Goal: Find contact information: Find contact information

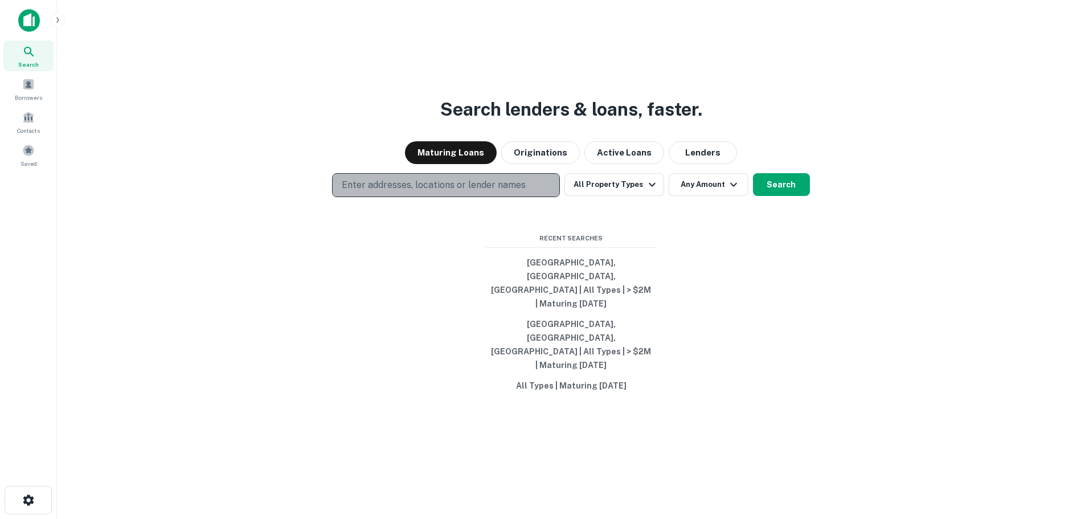
click at [544, 197] on button "Enter addresses, locations or lender names" at bounding box center [446, 185] width 228 height 24
click at [425, 192] on p "Enter addresses, locations or lender names" at bounding box center [434, 185] width 184 height 14
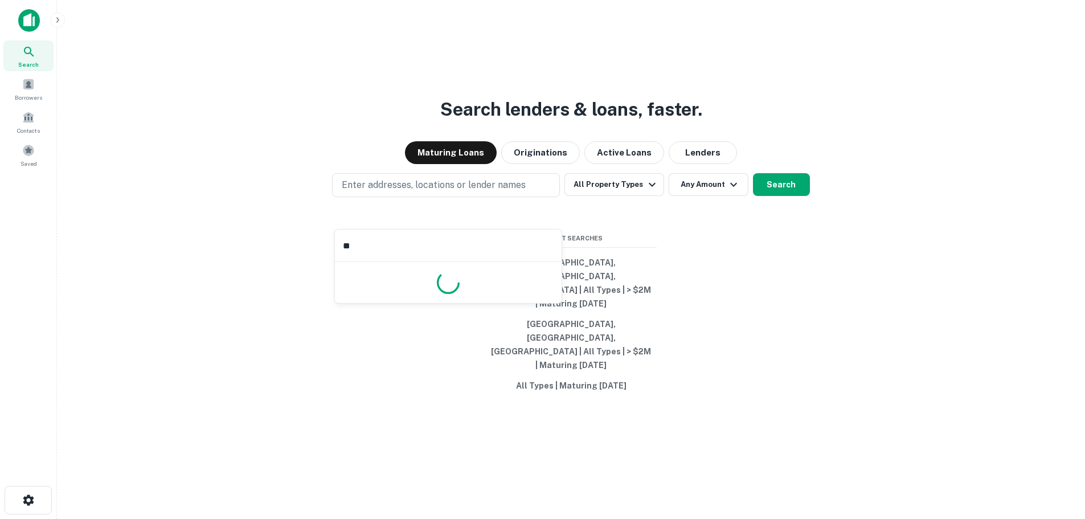
type input "***"
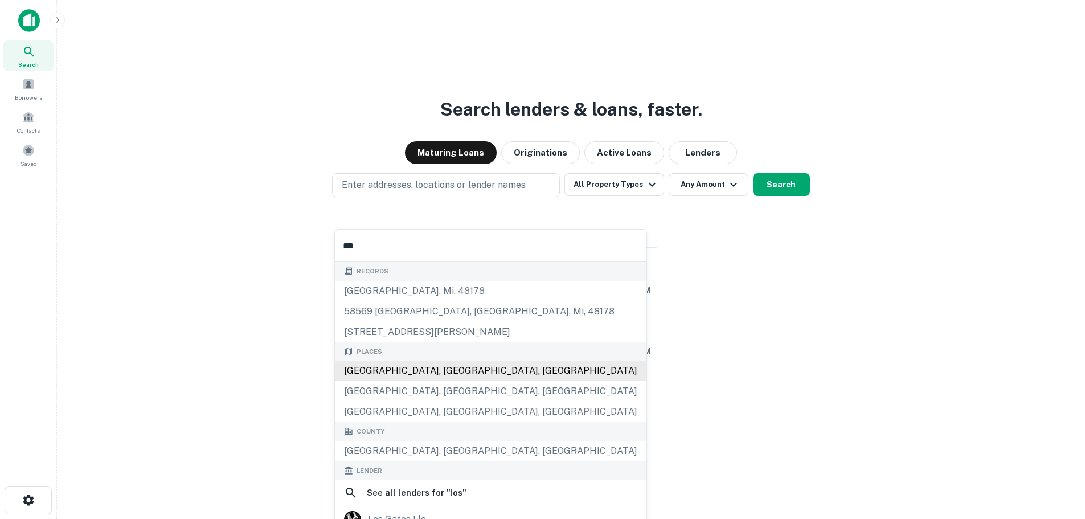
click at [443, 363] on div "Records 58565 losino, south lyon, mi, 48178 58569 losino, south lyon, mi, 48178…" at bounding box center [491, 408] width 312 height 293
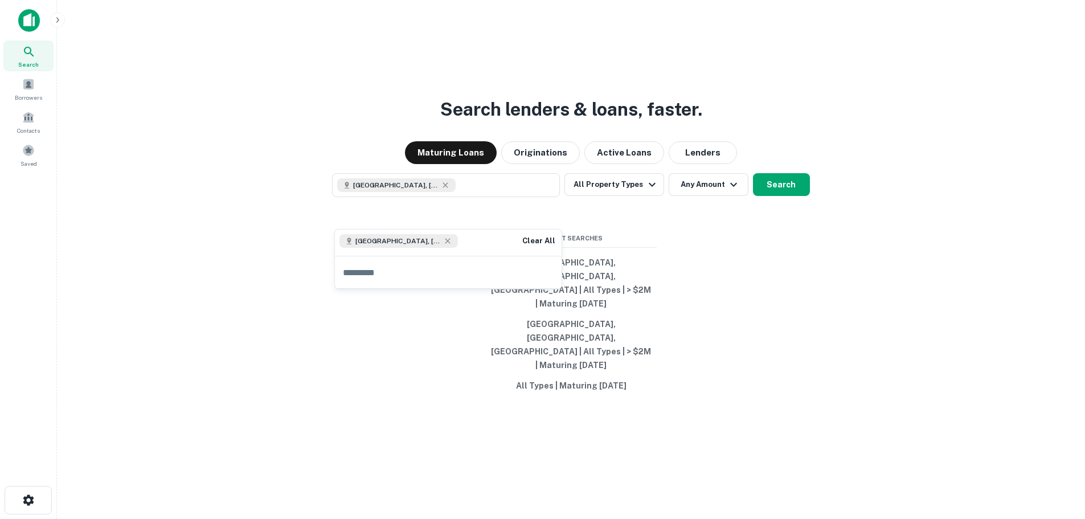
click at [839, 298] on div "Search lenders & loans, faster. Maturing Loans Originations Active Loans Lender…" at bounding box center [571, 286] width 1010 height 519
click at [612, 196] on button "All Property Types" at bounding box center [613, 184] width 99 height 23
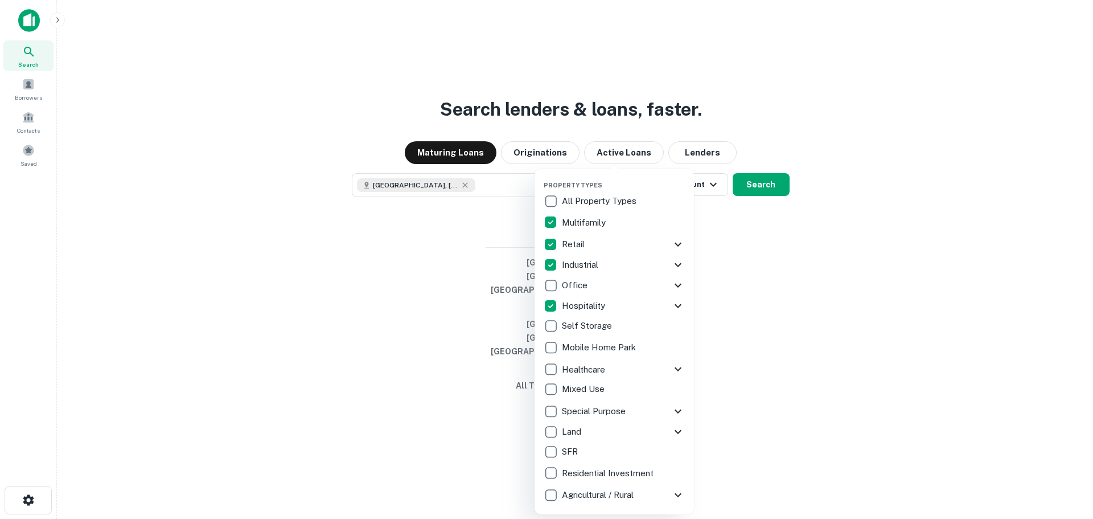
click at [579, 408] on p "Special Purpose" at bounding box center [595, 411] width 66 height 14
click at [774, 215] on div at bounding box center [546, 259] width 1093 height 519
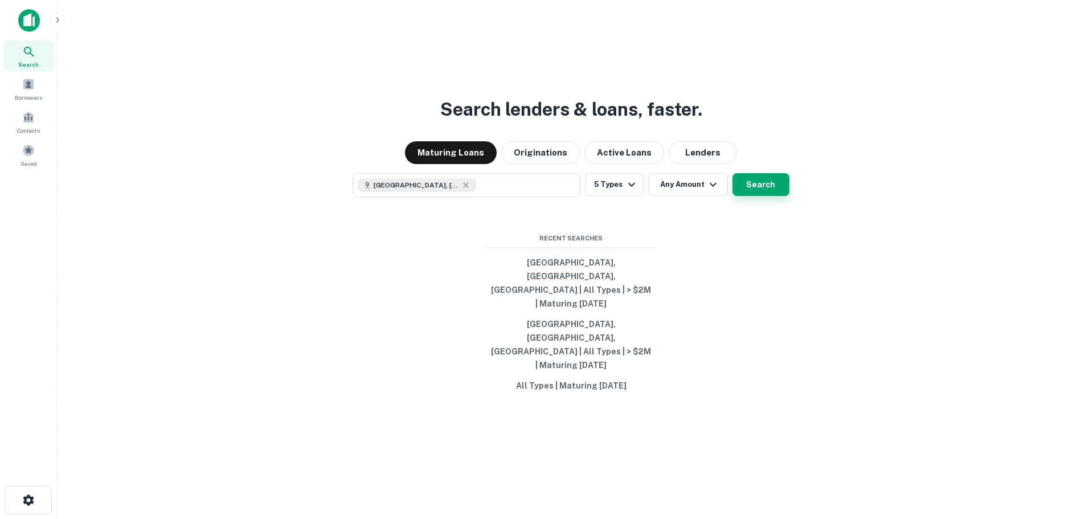
click at [761, 196] on button "Search" at bounding box center [760, 184] width 57 height 23
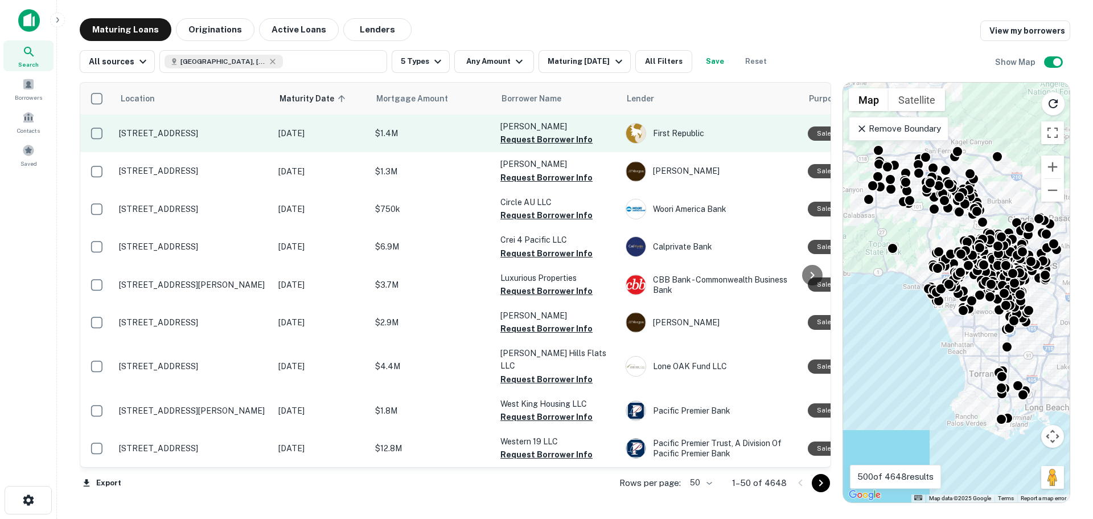
click at [157, 138] on p "1823 Montrose St Los Angeles, CA 90026" at bounding box center [193, 133] width 148 height 10
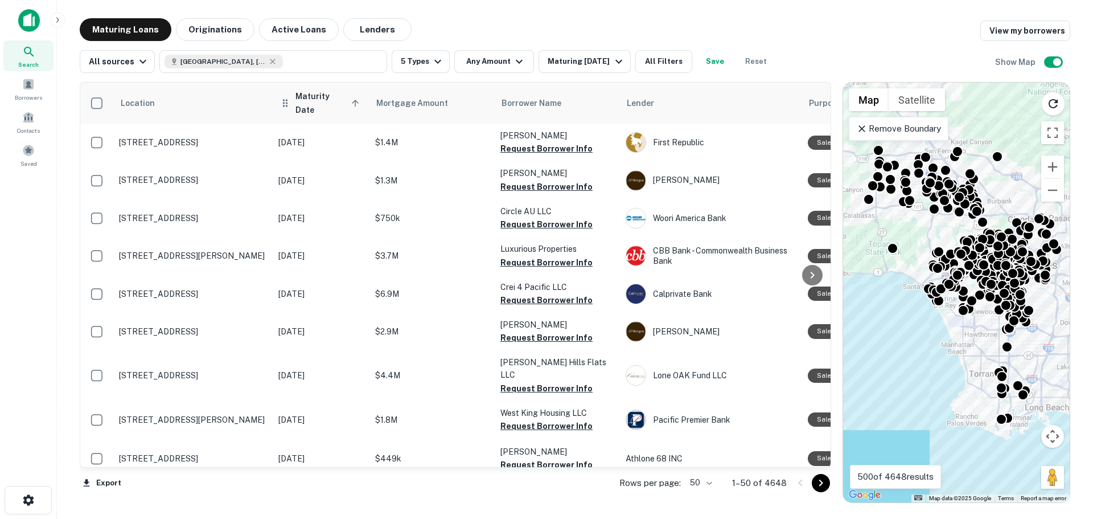
click at [342, 106] on th "Maturity Date sorted ascending" at bounding box center [321, 103] width 97 height 41
click at [355, 105] on span "Maturity Date sorted ascending" at bounding box center [329, 102] width 67 height 27
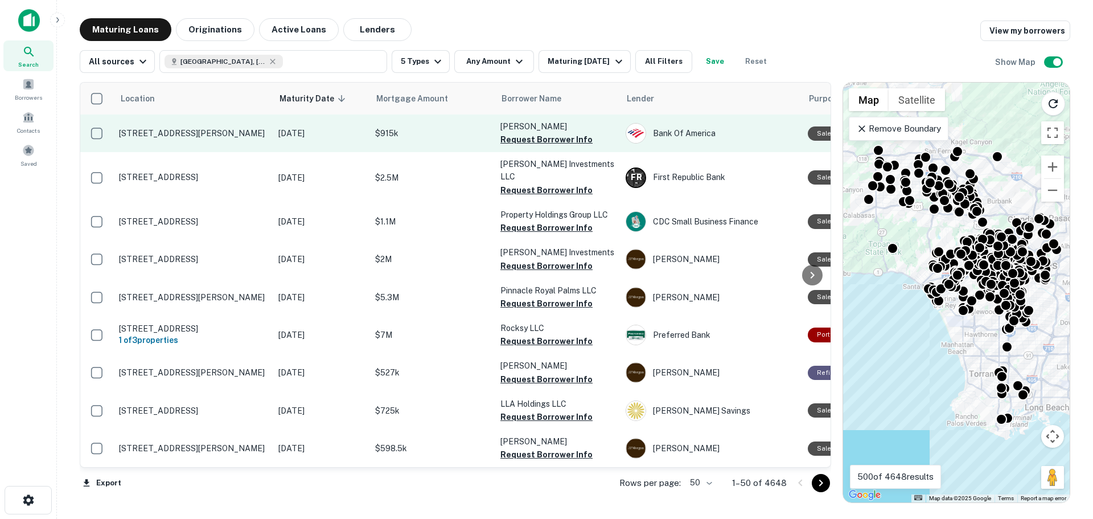
click at [151, 131] on p "3566 Beverly Blvd Los Angeles, CA 90004" at bounding box center [193, 133] width 148 height 10
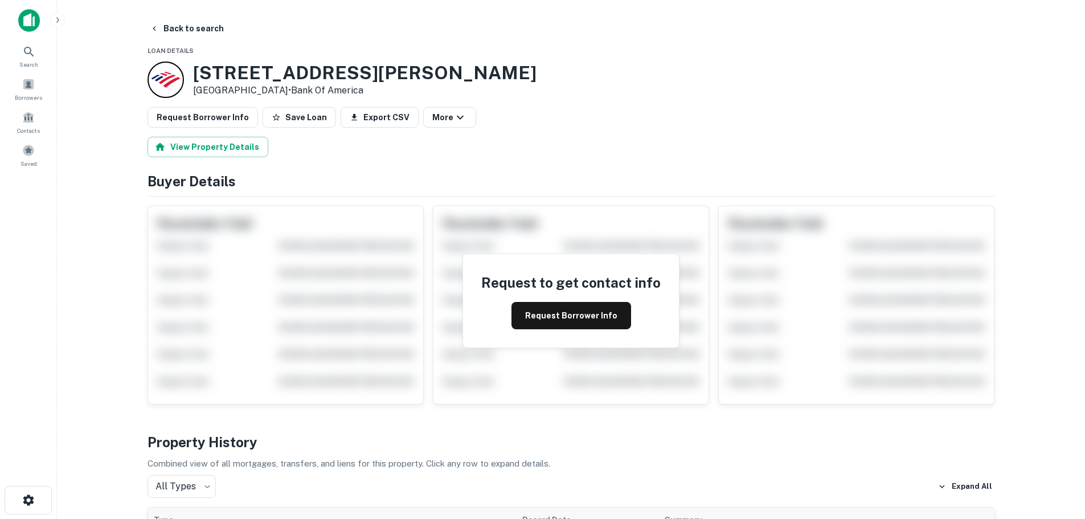
drag, startPoint x: 199, startPoint y: 68, endPoint x: 296, endPoint y: 88, distance: 99.0
click at [296, 88] on div "3566 Beverly Blvd Los Angeles, CA 90004 • Bank Of America" at bounding box center [364, 79] width 343 height 35
click at [151, 25] on icon "button" at bounding box center [154, 28] width 9 height 9
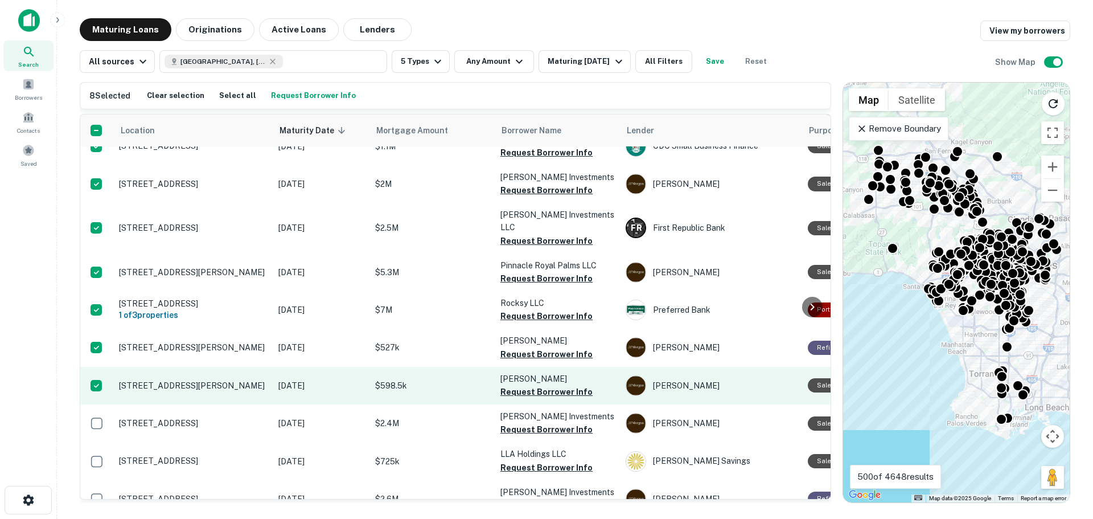
scroll to position [114, 0]
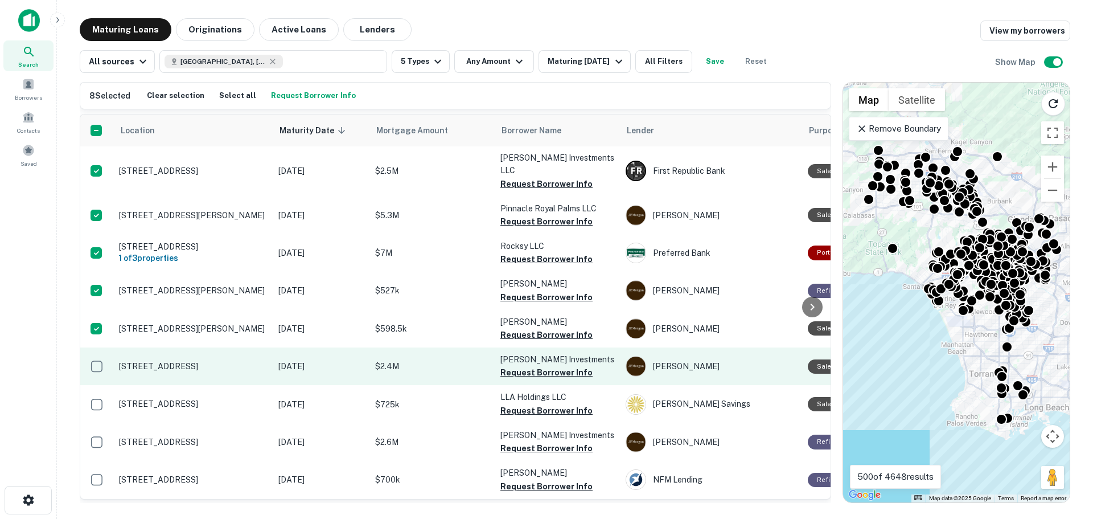
click at [96, 368] on td at bounding box center [96, 366] width 33 height 38
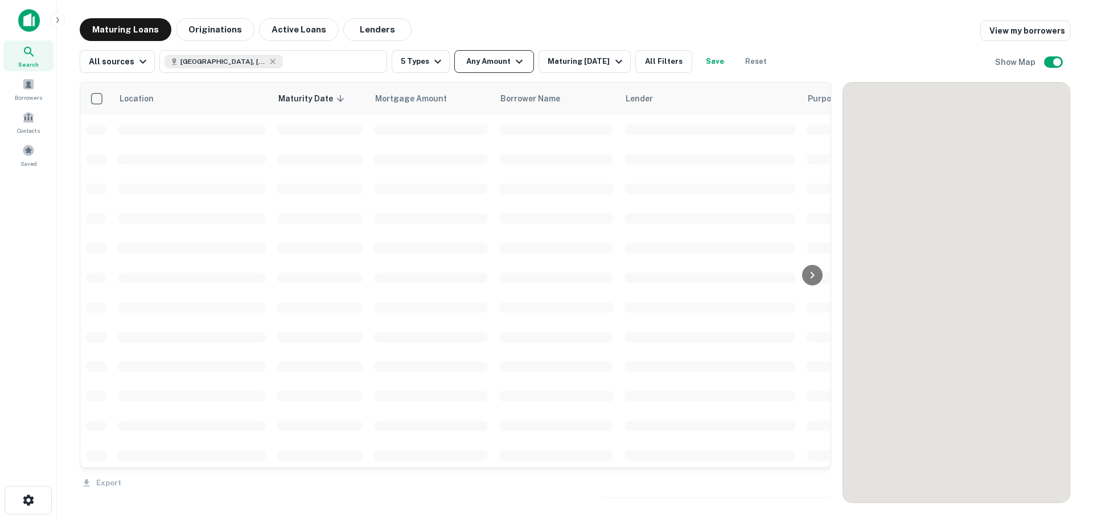
scroll to position [114, 0]
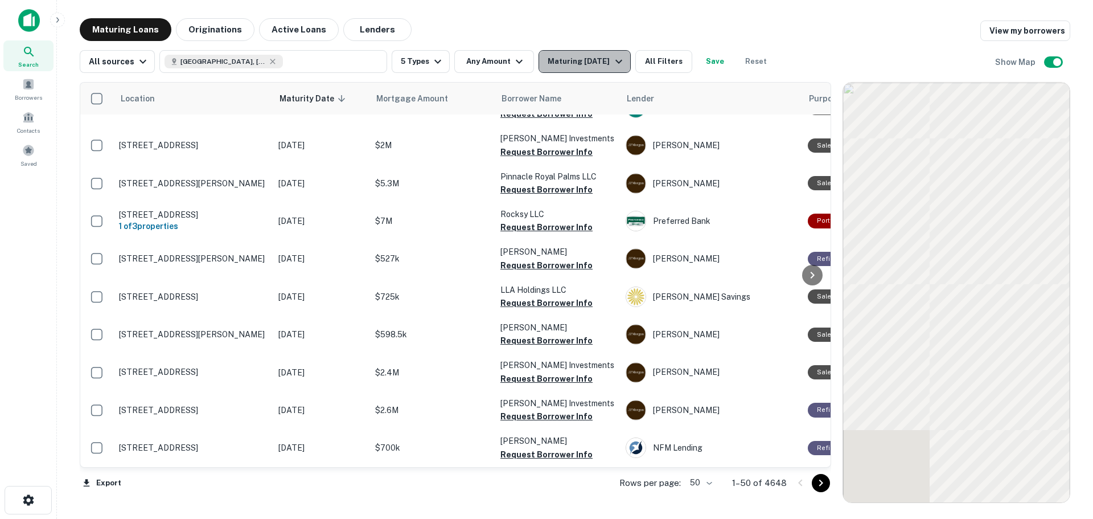
click at [593, 66] on div "Maturing In 1 Year" at bounding box center [586, 62] width 77 height 14
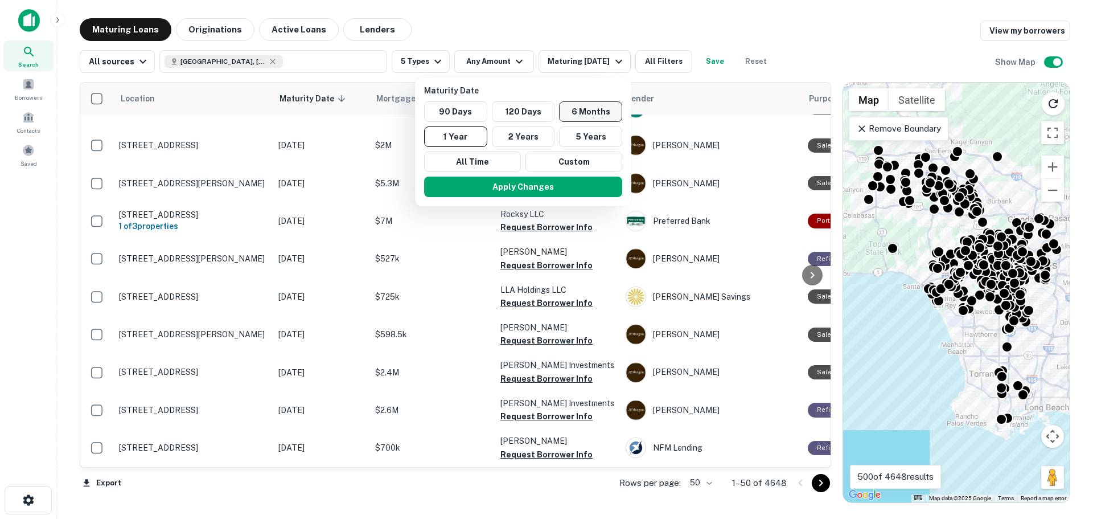
click at [587, 116] on button "6 Months" at bounding box center [590, 111] width 63 height 21
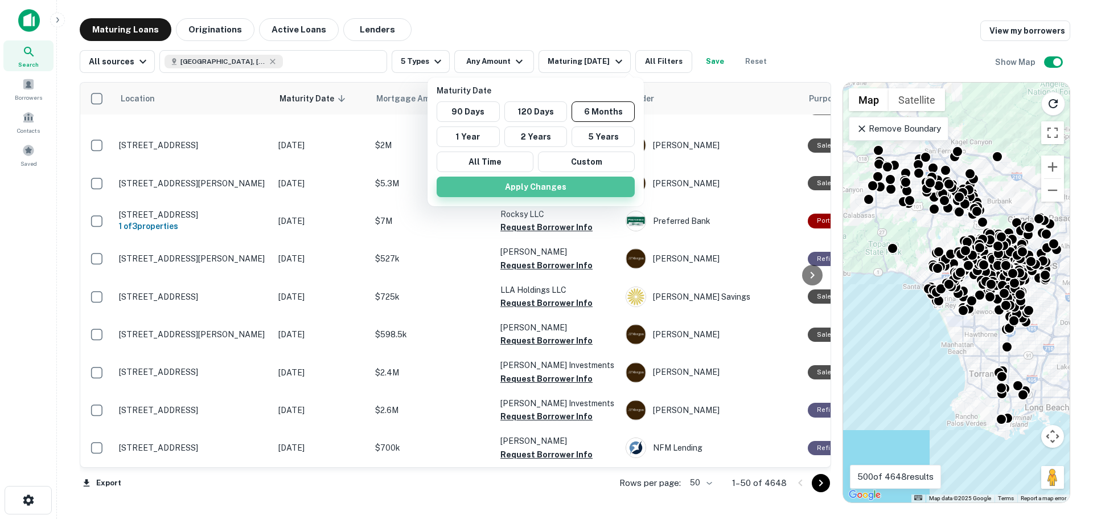
click at [518, 187] on button "Apply Changes" at bounding box center [536, 187] width 198 height 21
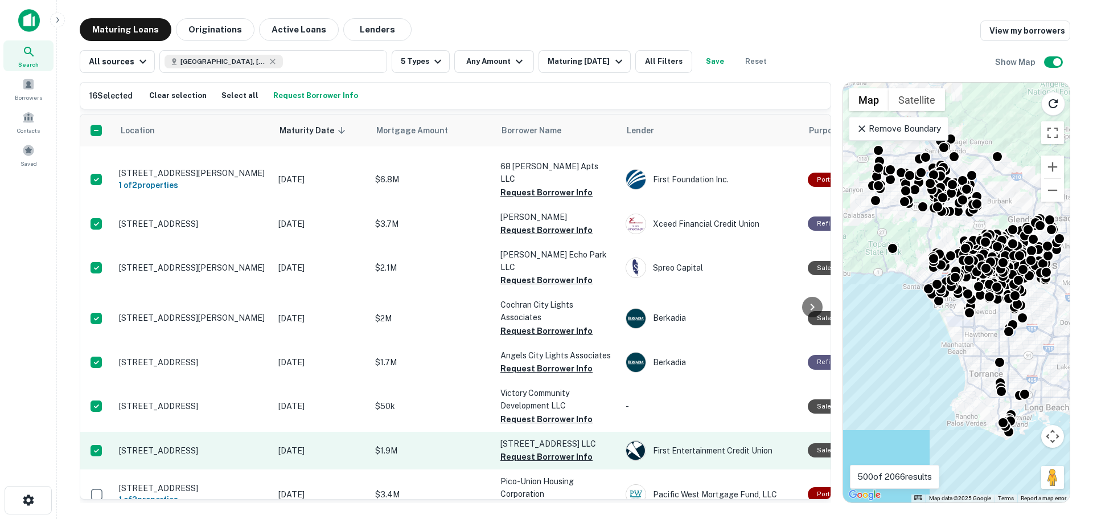
scroll to position [683, 0]
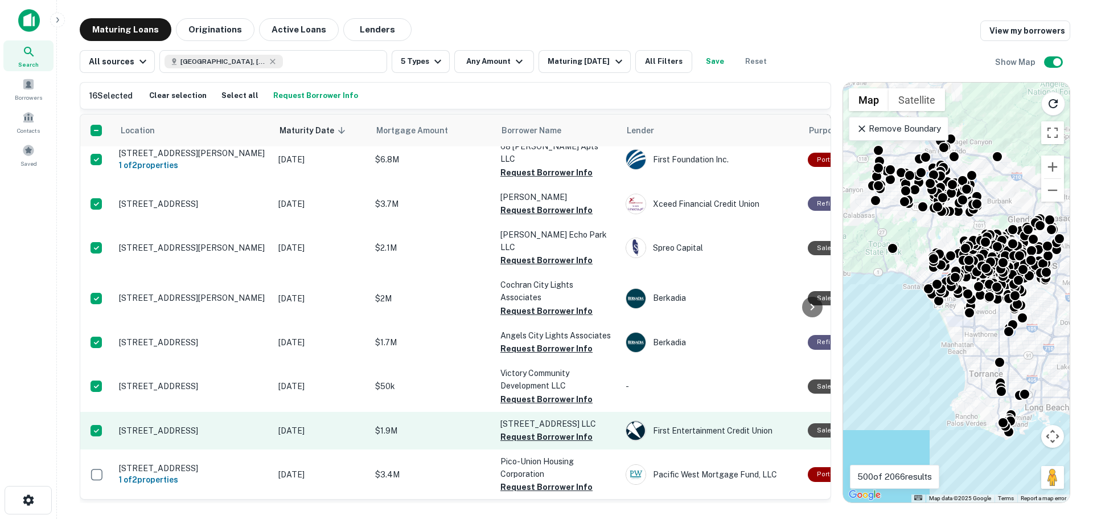
click at [97, 449] on td at bounding box center [96, 474] width 33 height 50
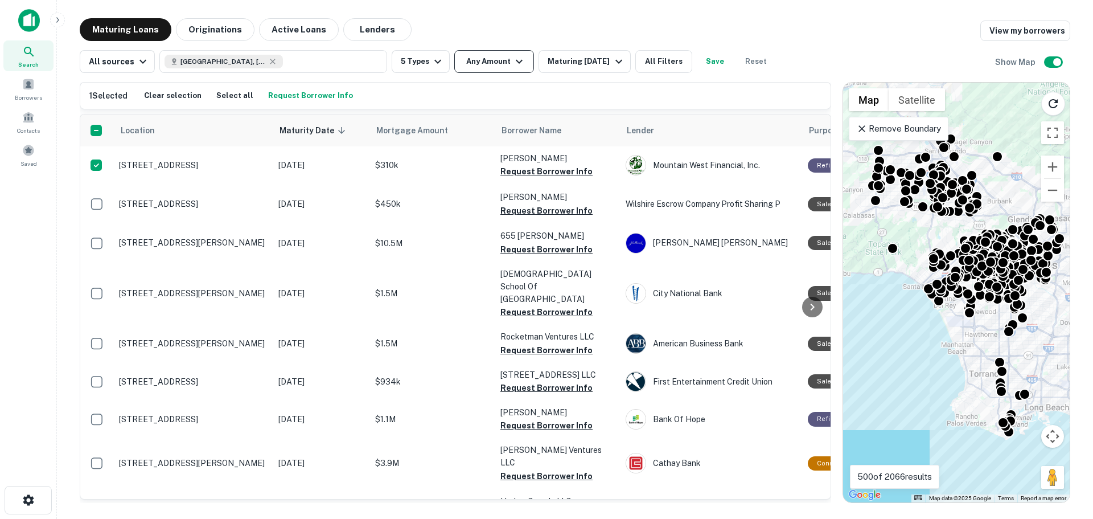
click at [513, 56] on icon "button" at bounding box center [520, 62] width 14 height 14
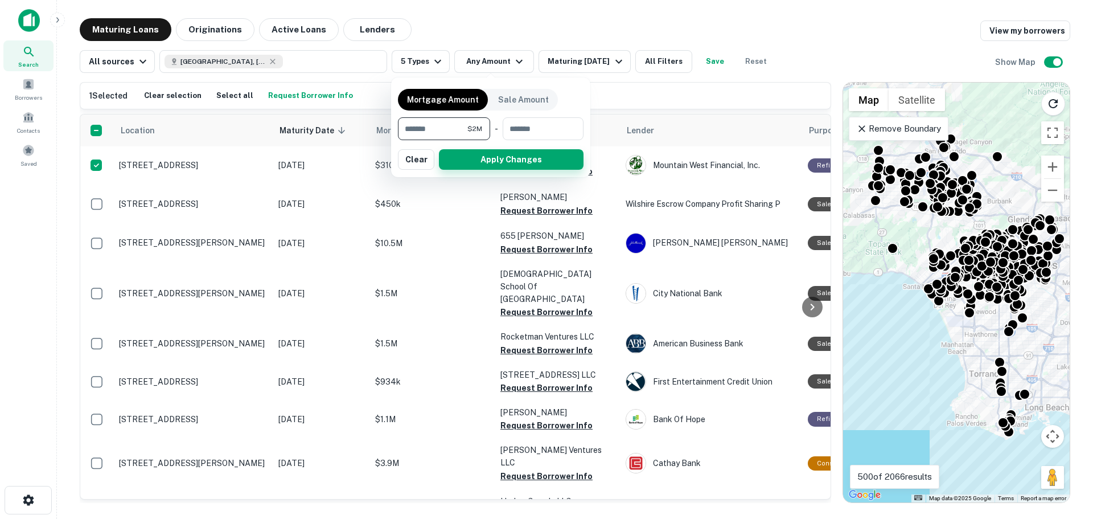
type input "*******"
click at [487, 155] on button "Apply Changes" at bounding box center [511, 159] width 145 height 21
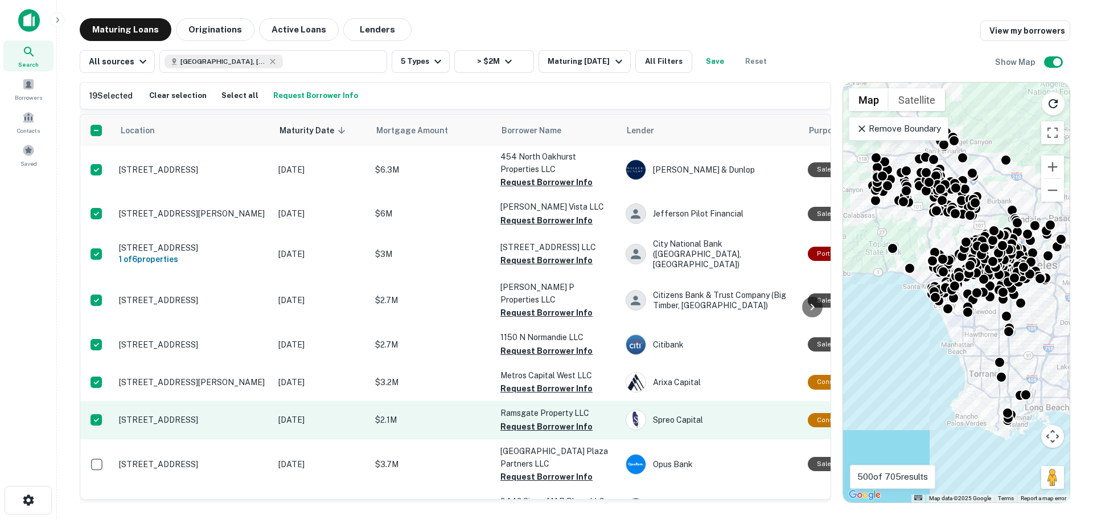
scroll to position [513, 0]
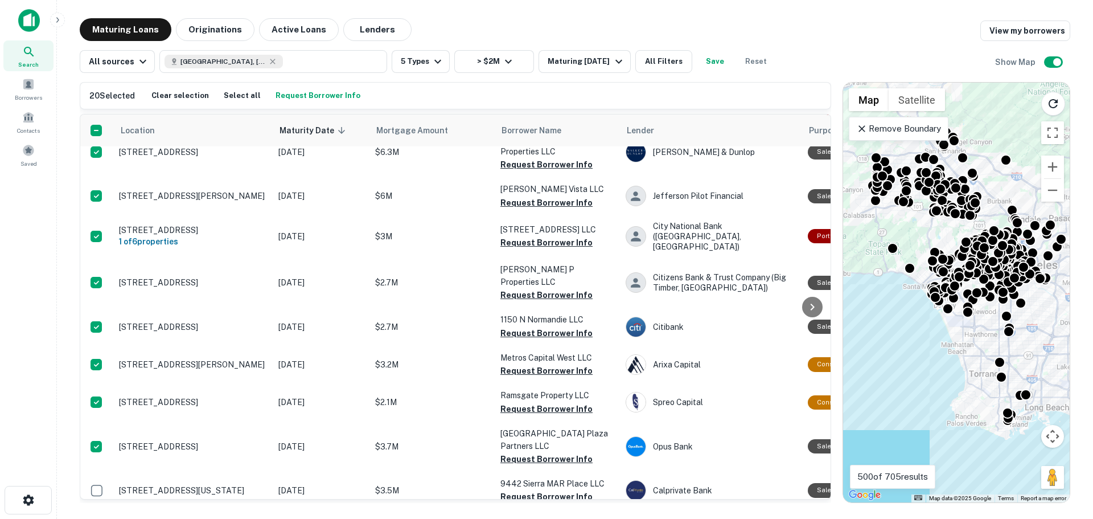
click at [282, 101] on button "Request Borrower Info" at bounding box center [318, 95] width 91 height 17
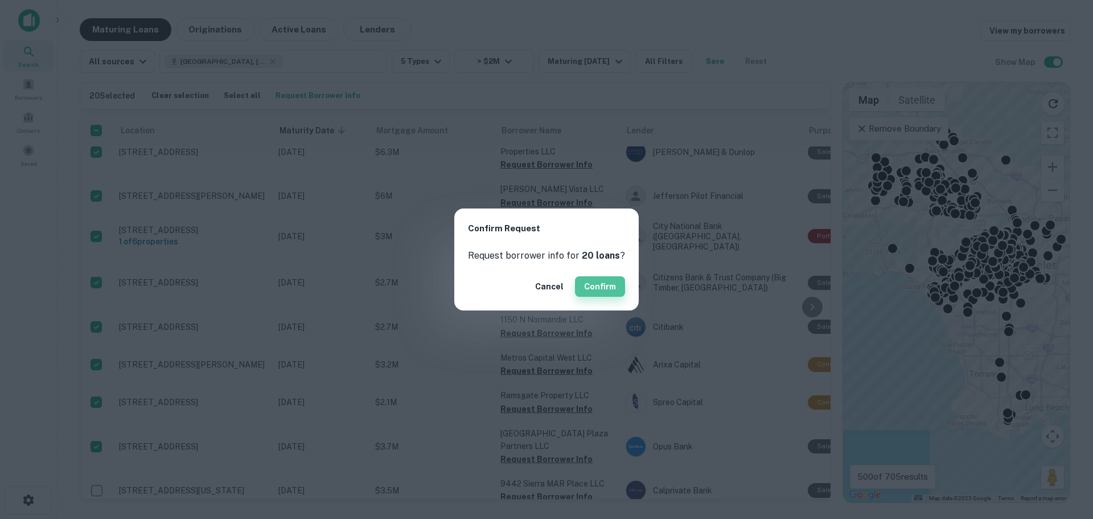
click at [612, 289] on button "Confirm" at bounding box center [600, 286] width 50 height 21
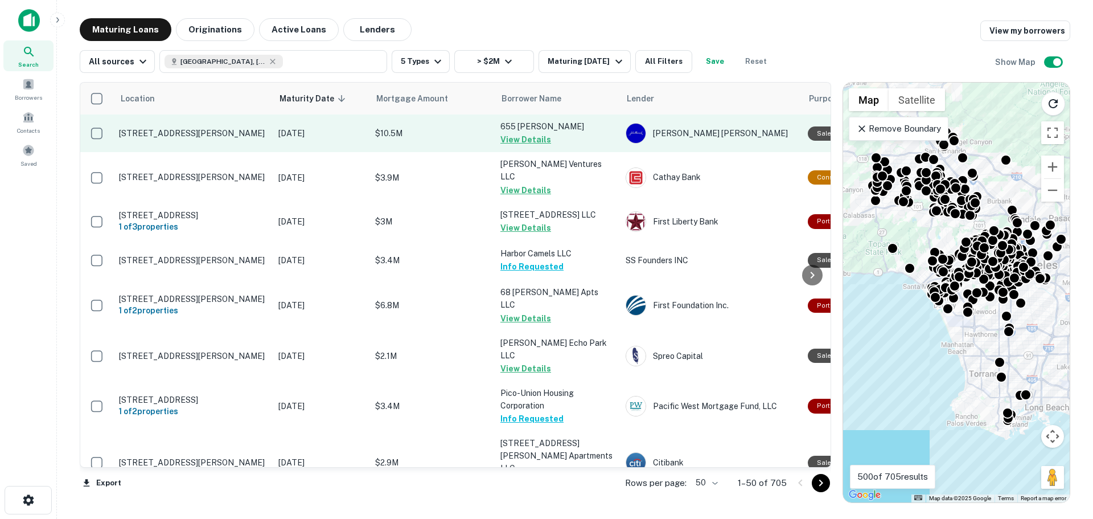
click at [249, 138] on p "[STREET_ADDRESS][PERSON_NAME]" at bounding box center [193, 133] width 148 height 10
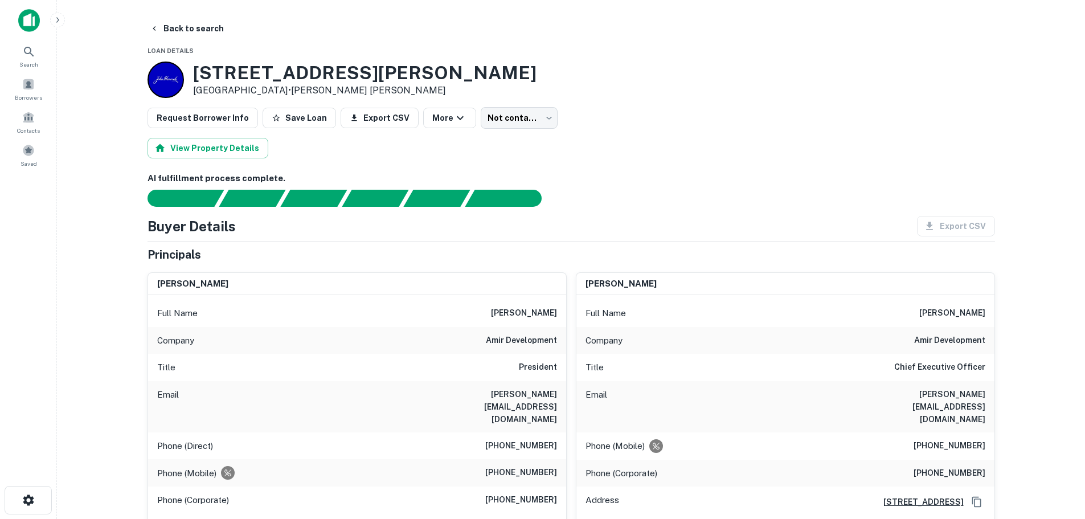
drag, startPoint x: 194, startPoint y: 69, endPoint x: 296, endPoint y: 91, distance: 104.1
click at [296, 91] on div "[STREET_ADDRESS][PERSON_NAME] • [PERSON_NAME] [PERSON_NAME]" at bounding box center [364, 79] width 343 height 35
click at [472, 432] on div "Phone (Direct) [PHONE_NUMBER]" at bounding box center [357, 445] width 418 height 27
drag, startPoint x: 500, startPoint y: 421, endPoint x: 563, endPoint y: 423, distance: 62.7
click at [563, 432] on div "Phone (Direct) [PHONE_NUMBER]" at bounding box center [357, 445] width 418 height 27
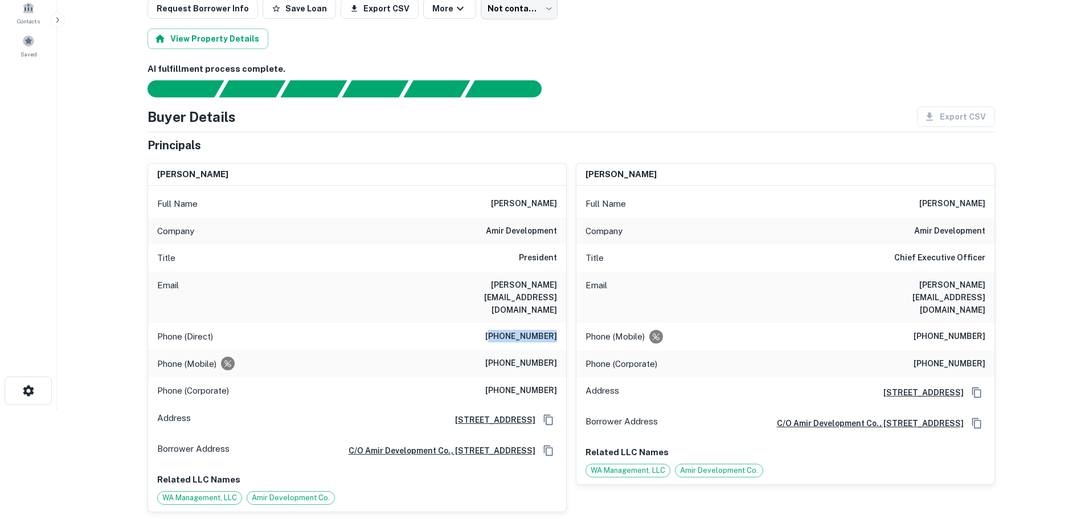
scroll to position [114, 0]
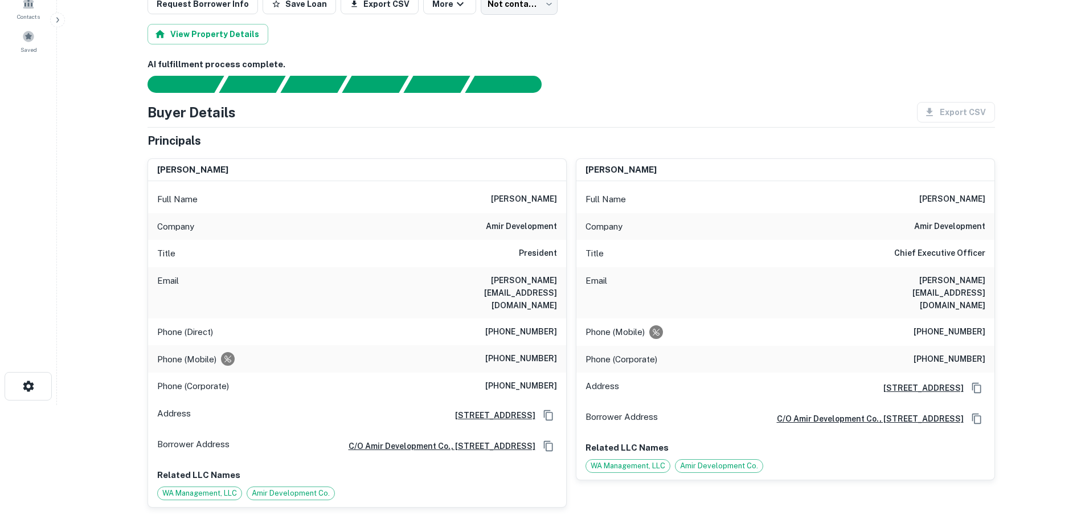
click at [528, 201] on h6 "[PERSON_NAME]" at bounding box center [524, 199] width 66 height 14
copy h6 "[PERSON_NAME]"
click at [535, 352] on h6 "[PHONE_NUMBER]" at bounding box center [521, 359] width 72 height 14
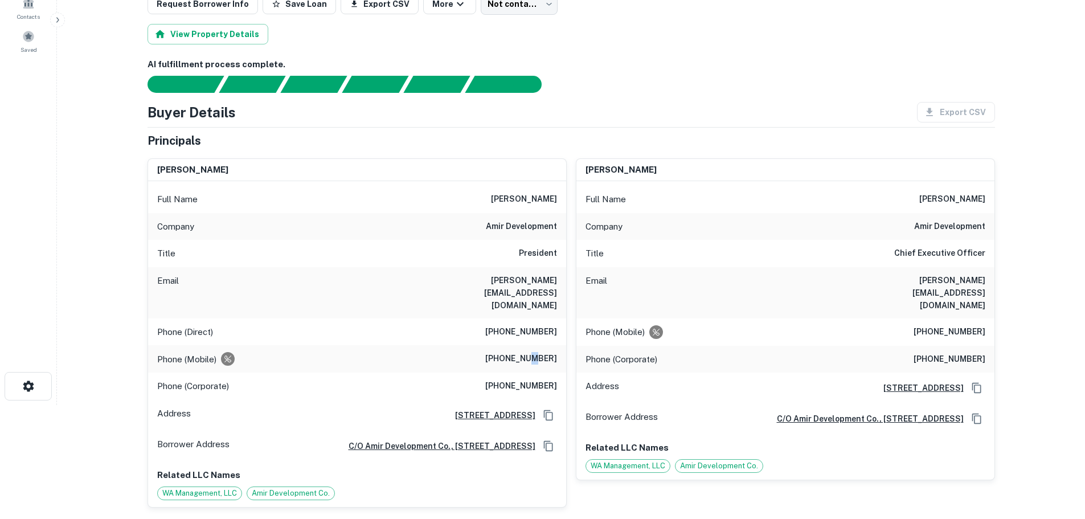
click at [535, 352] on h6 "[PHONE_NUMBER]" at bounding box center [521, 359] width 72 height 14
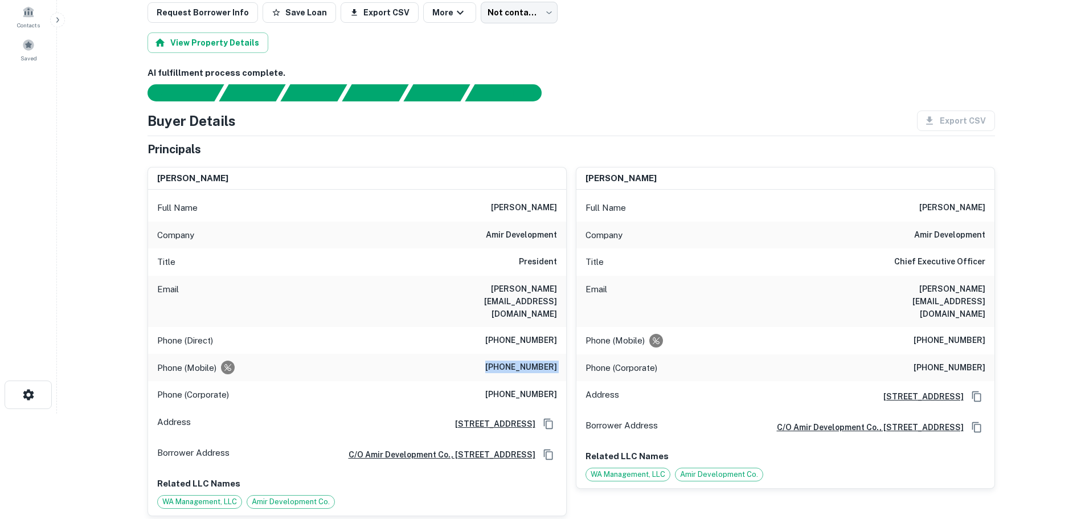
scroll to position [171, 0]
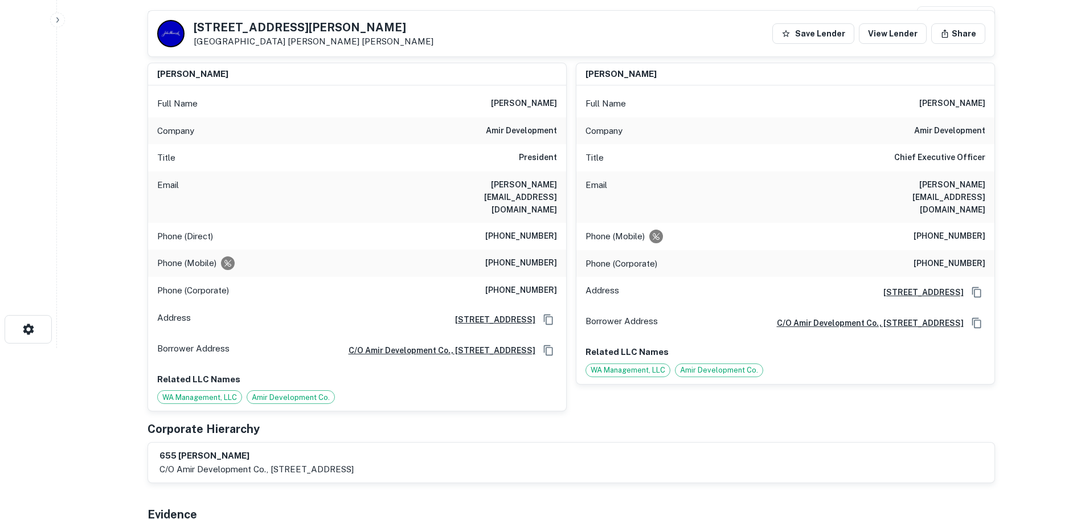
click at [523, 128] on h6 "amir development" at bounding box center [521, 131] width 71 height 14
drag, startPoint x: 510, startPoint y: 184, endPoint x: 559, endPoint y: 185, distance: 49.0
click at [559, 185] on div "Email [PERSON_NAME][EMAIL_ADDRESS][DOMAIN_NAME]" at bounding box center [357, 196] width 418 height 51
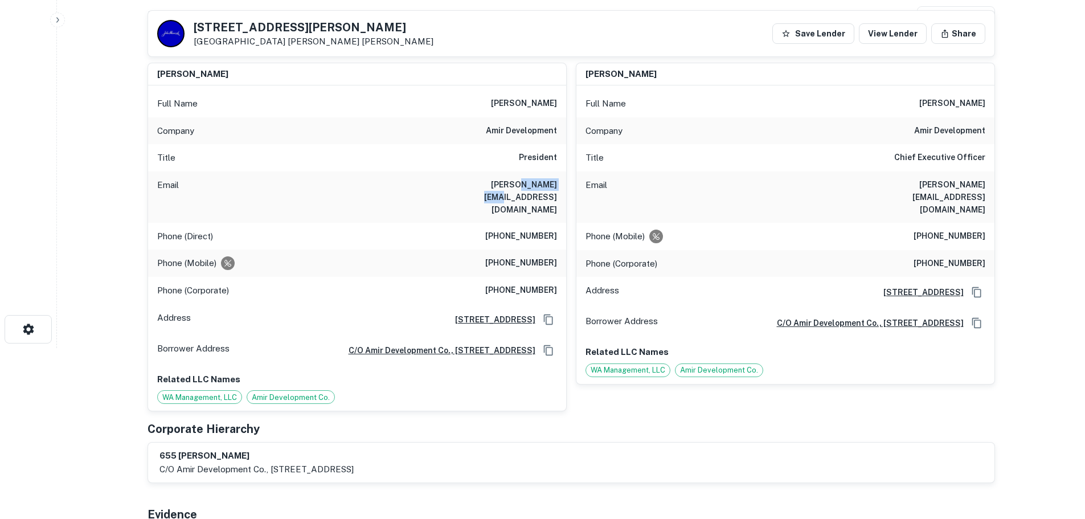
copy h6 "[DOMAIN_NAME]"
click at [513, 256] on h6 "[PHONE_NUMBER]" at bounding box center [521, 263] width 72 height 14
copy h6 "[PHONE_NUMBER]"
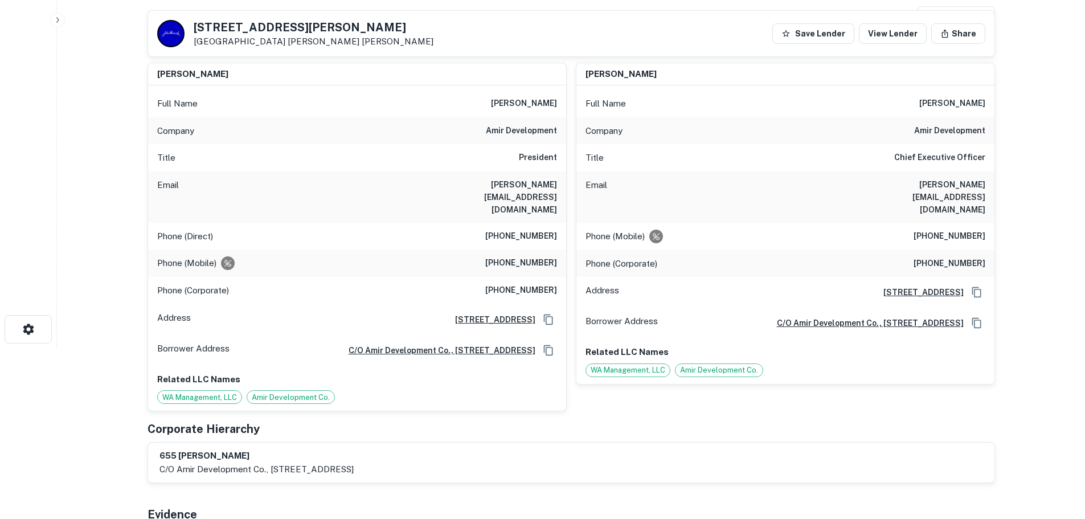
click at [523, 180] on h6 "[PERSON_NAME][EMAIL_ADDRESS][DOMAIN_NAME]" at bounding box center [488, 197] width 137 height 38
copy h6 "[PERSON_NAME][EMAIL_ADDRESS][DOMAIN_NAME]"
